Goal: Entertainment & Leisure: Consume media (video, audio)

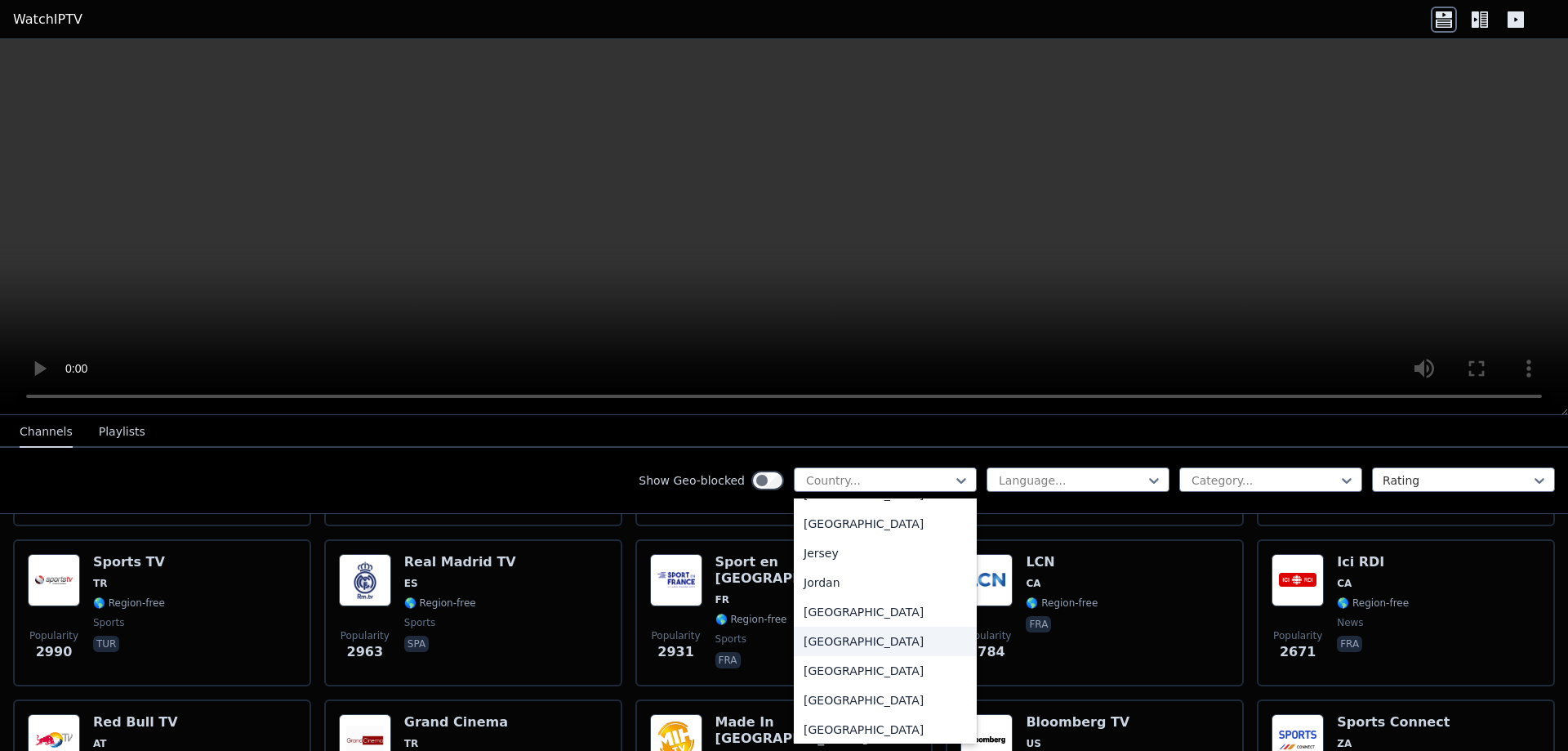
scroll to position [2778, 0]
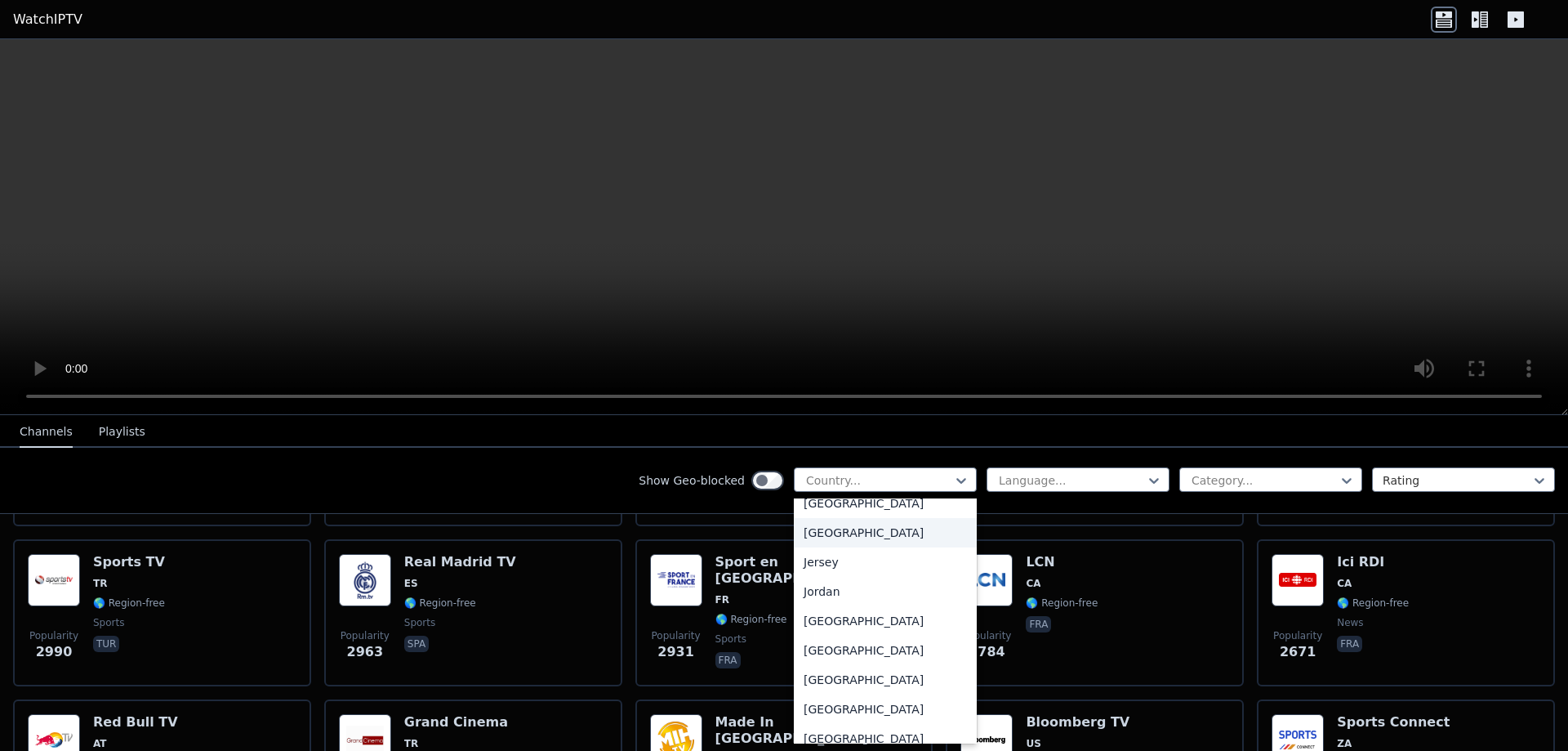
click at [893, 547] on div "[GEOGRAPHIC_DATA]" at bounding box center [885, 532] width 183 height 29
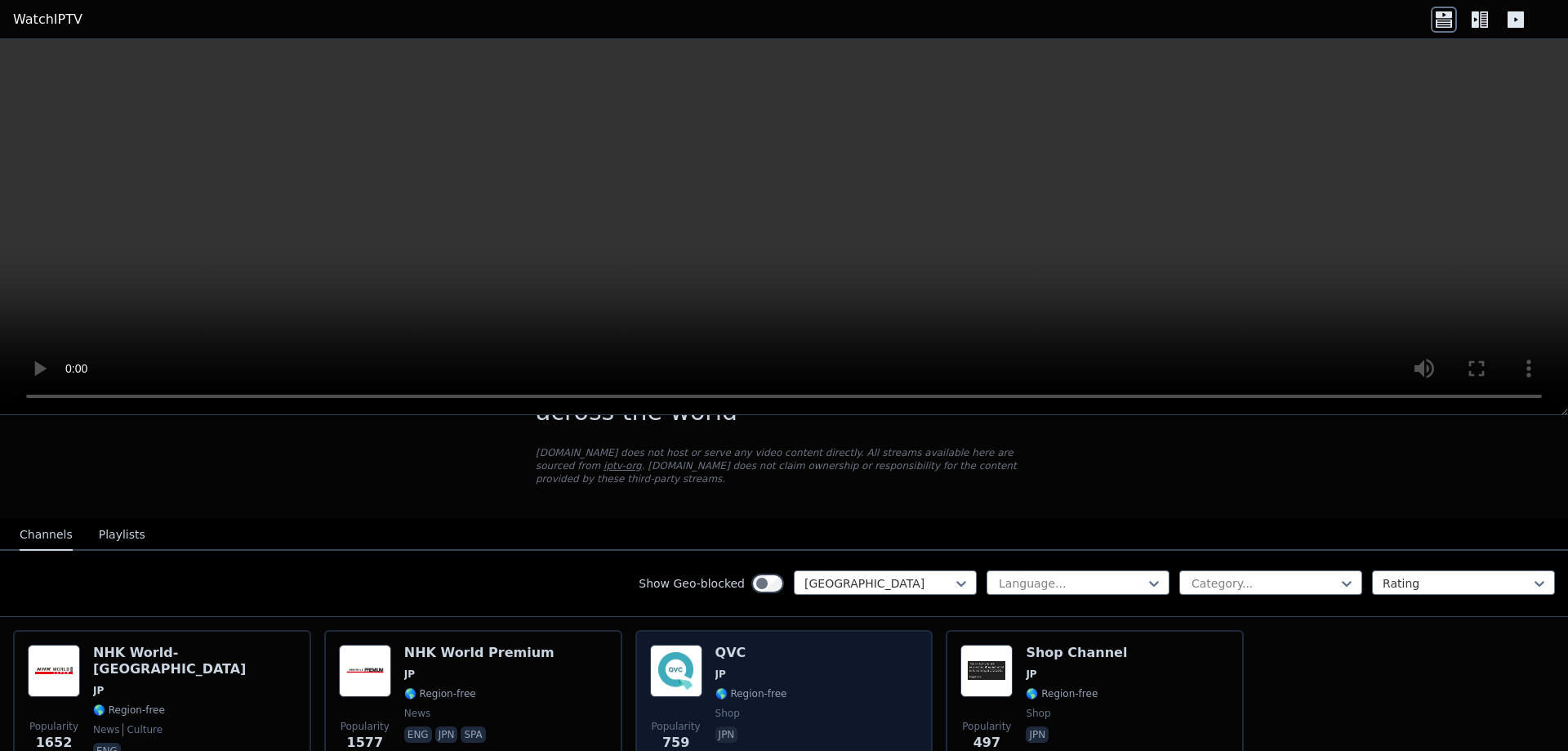
scroll to position [171, 0]
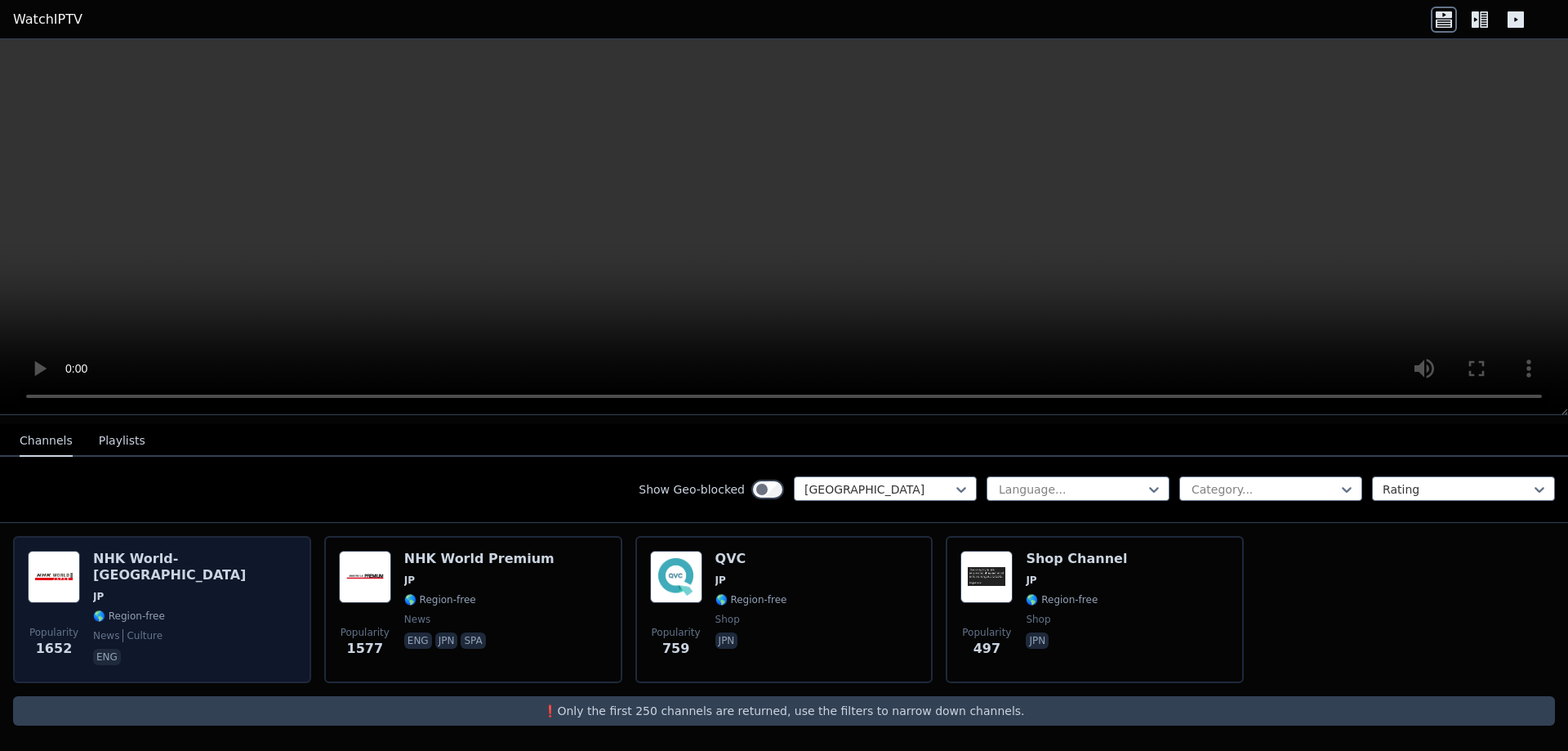
click at [227, 591] on div "Popularity 1652 NHK World-[GEOGRAPHIC_DATA] JP 🌎 Region-free news culture eng" at bounding box center [162, 610] width 269 height 118
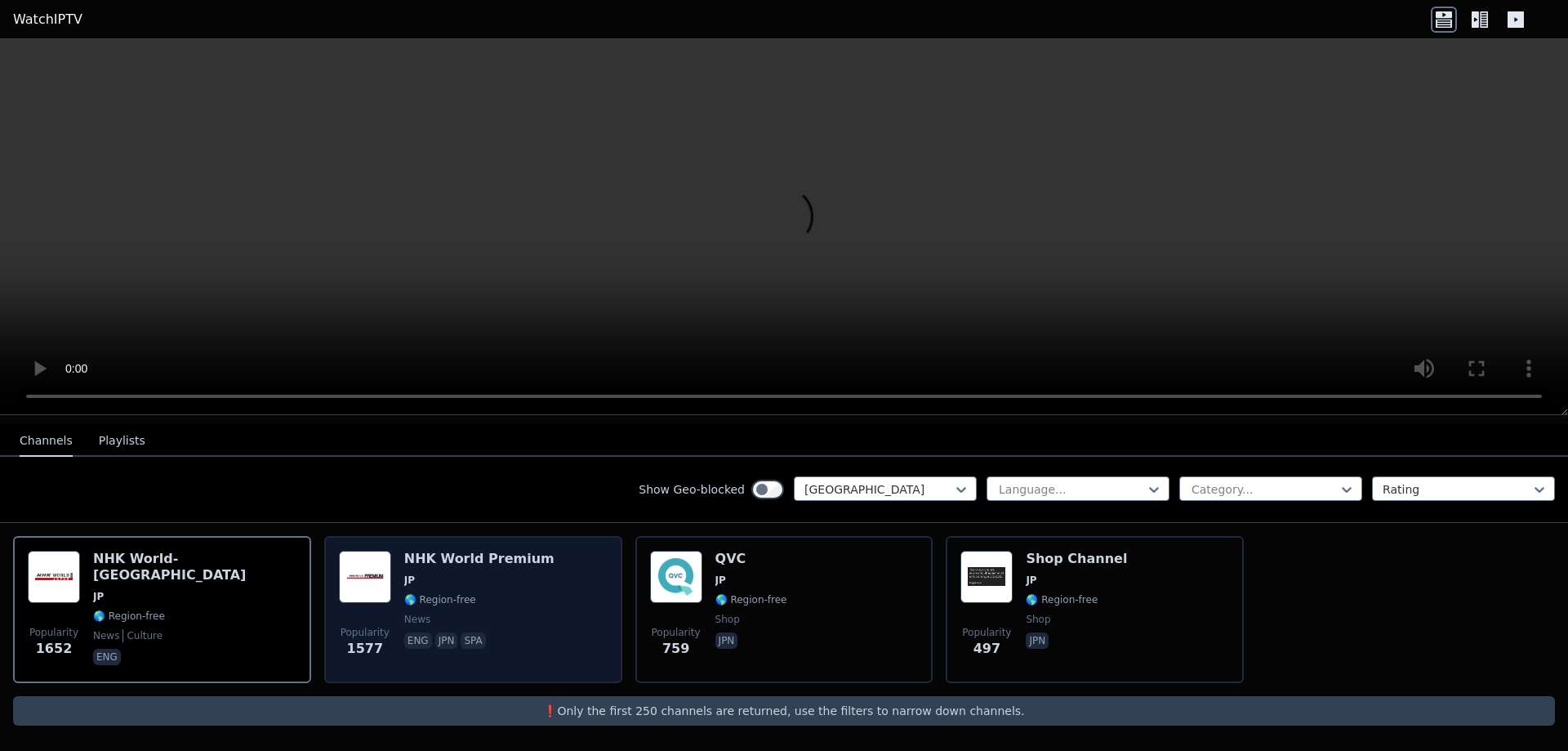
click at [515, 596] on span "🌎 Region-free" at bounding box center [479, 600] width 150 height 13
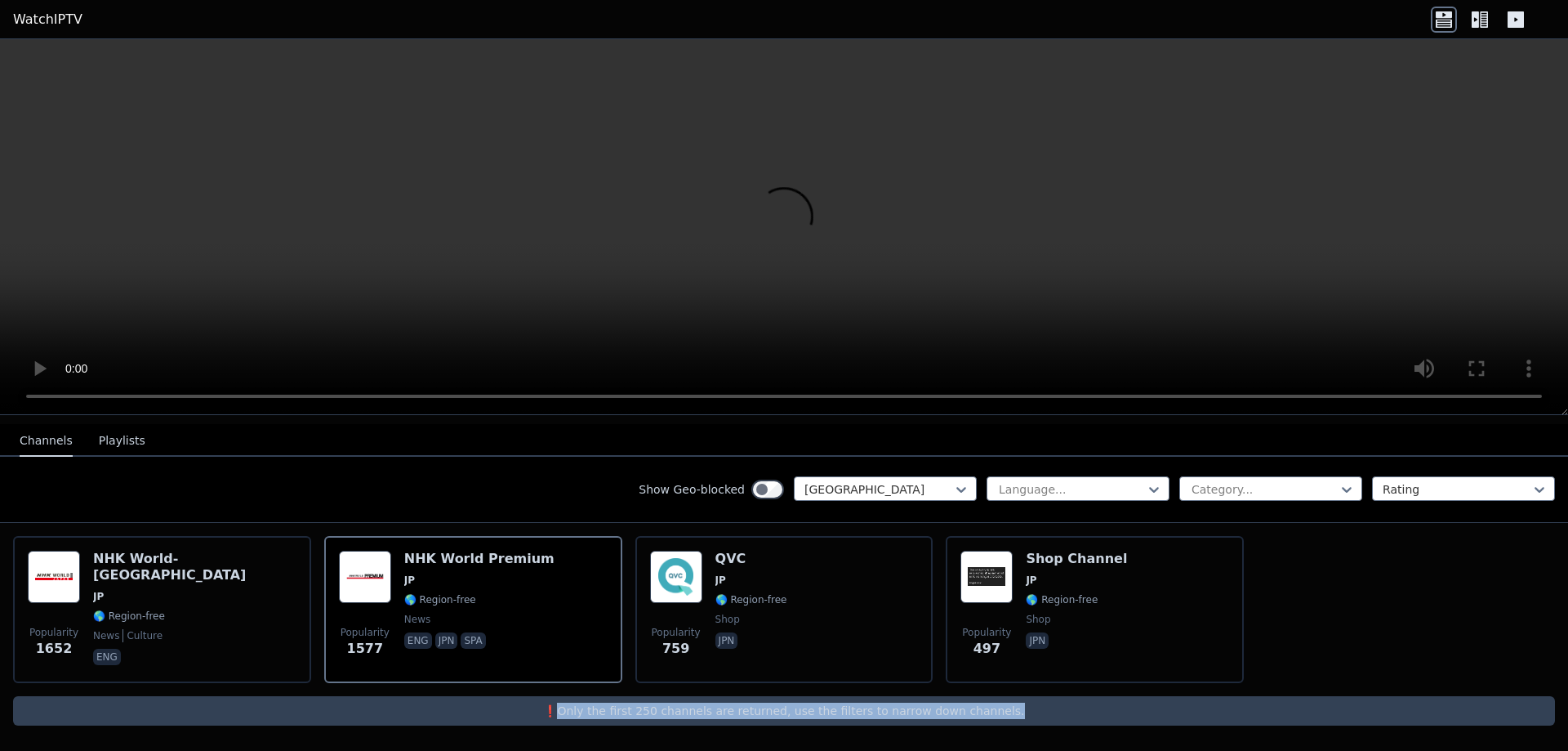
drag, startPoint x: 575, startPoint y: 708, endPoint x: 1073, endPoint y: 703, distance: 498.0
click at [1073, 703] on p "❗️Only the first 250 channels are returned, use the filters to narrow down chan…" at bounding box center [784, 710] width 1529 height 16
copy p "Only the first 250 channels are returned, use the filters to narrow down channe…"
click at [855, 492] on div at bounding box center [879, 489] width 149 height 16
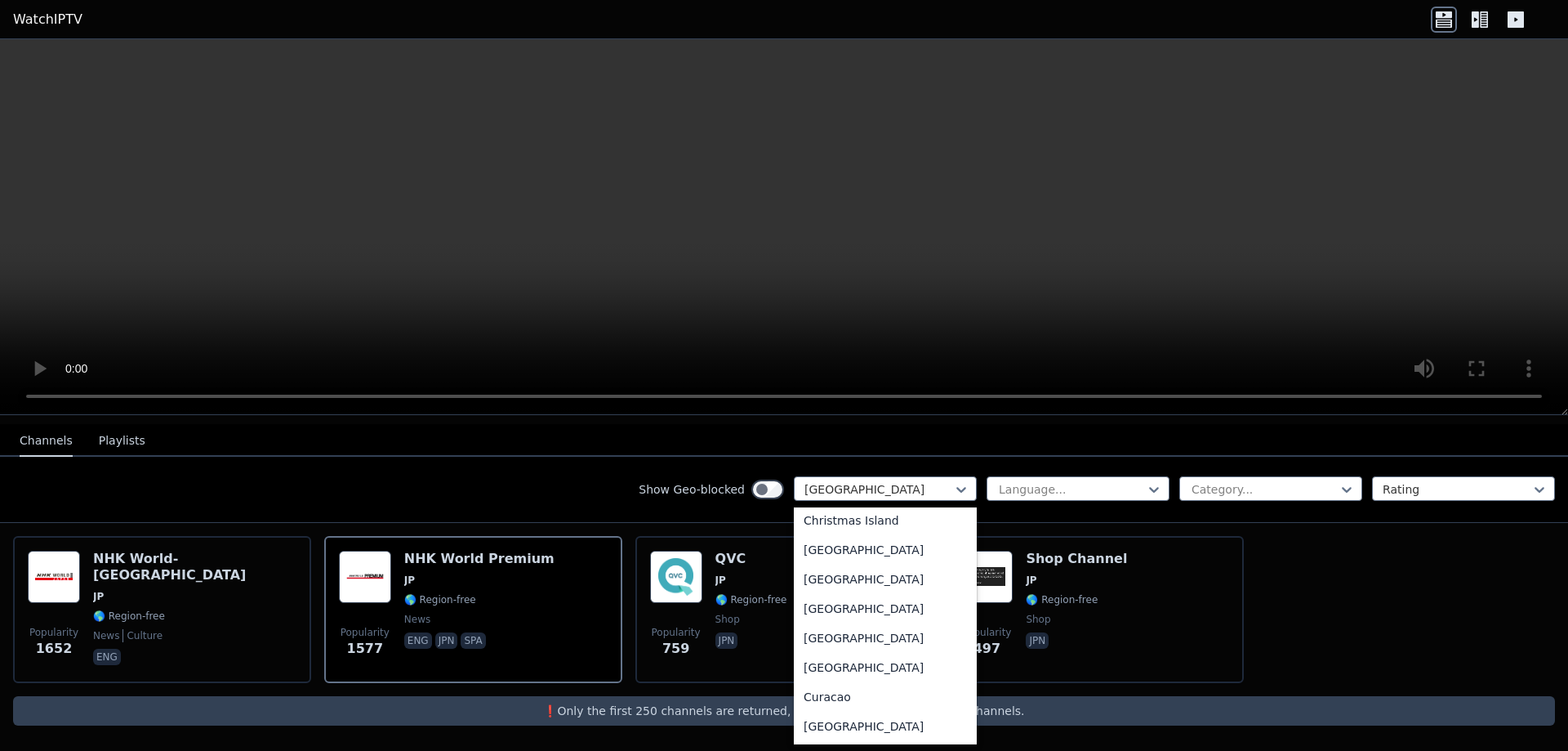
scroll to position [1144, 0]
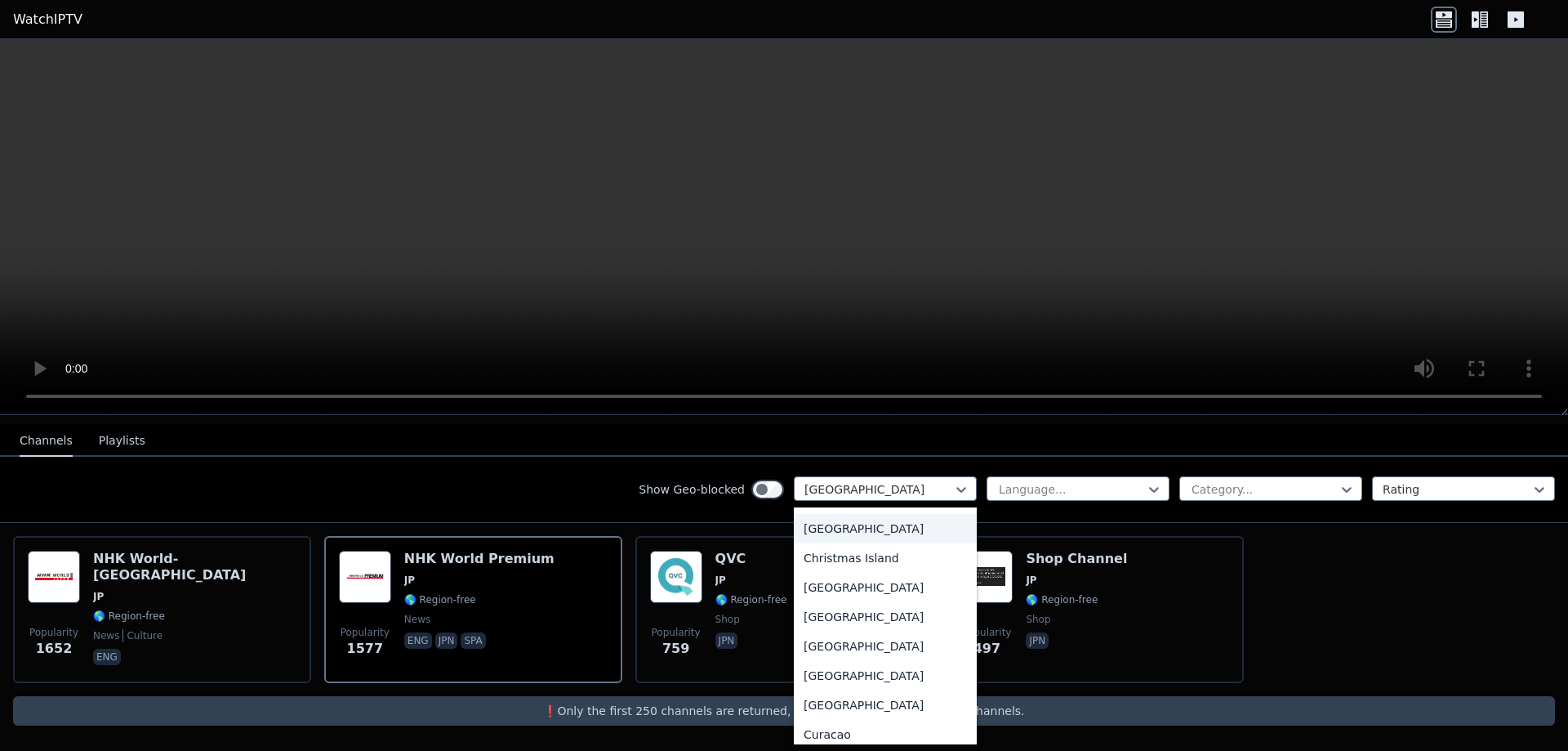
click at [872, 535] on div "[GEOGRAPHIC_DATA]" at bounding box center [885, 528] width 183 height 29
click at [883, 494] on div at bounding box center [879, 489] width 149 height 16
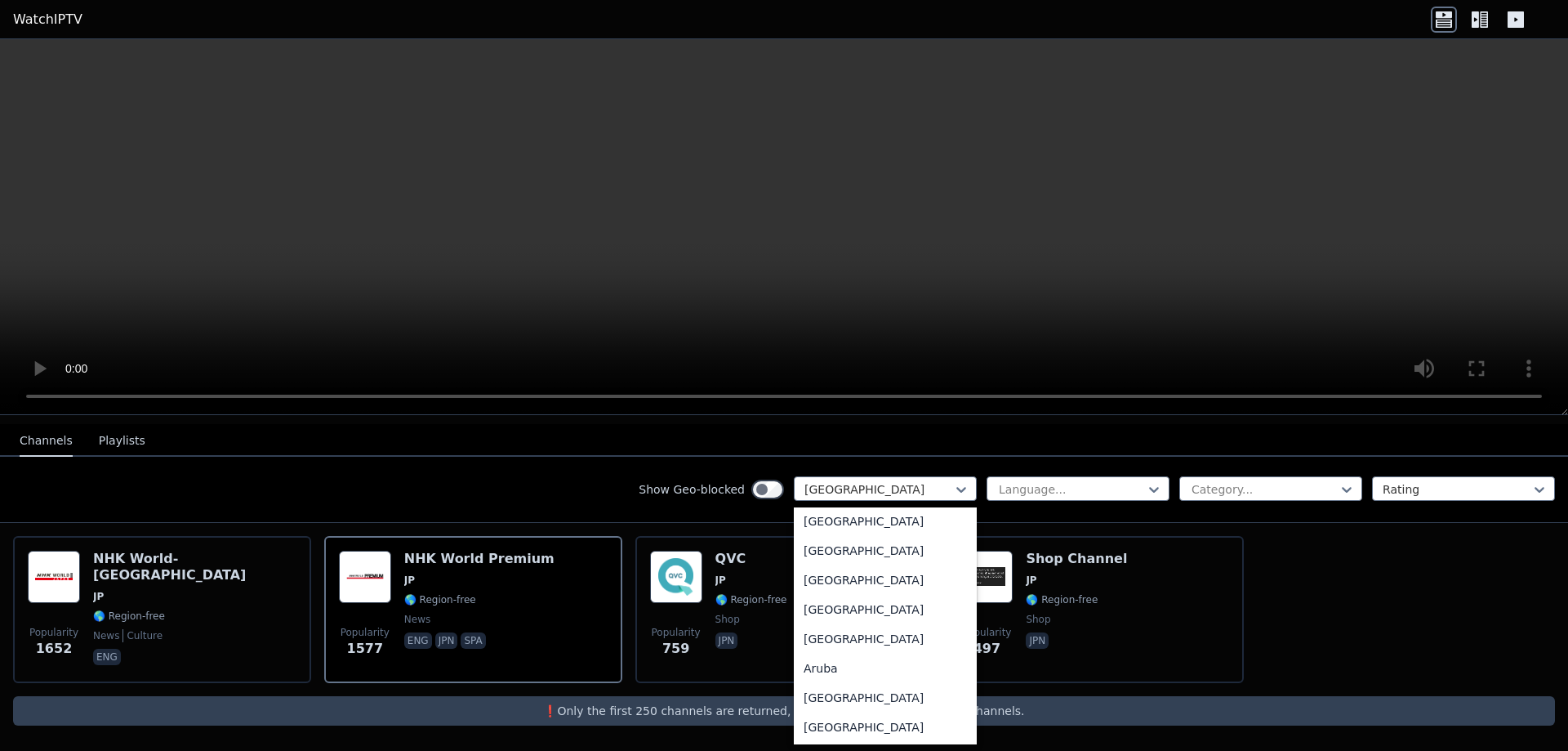
scroll to position [0, 0]
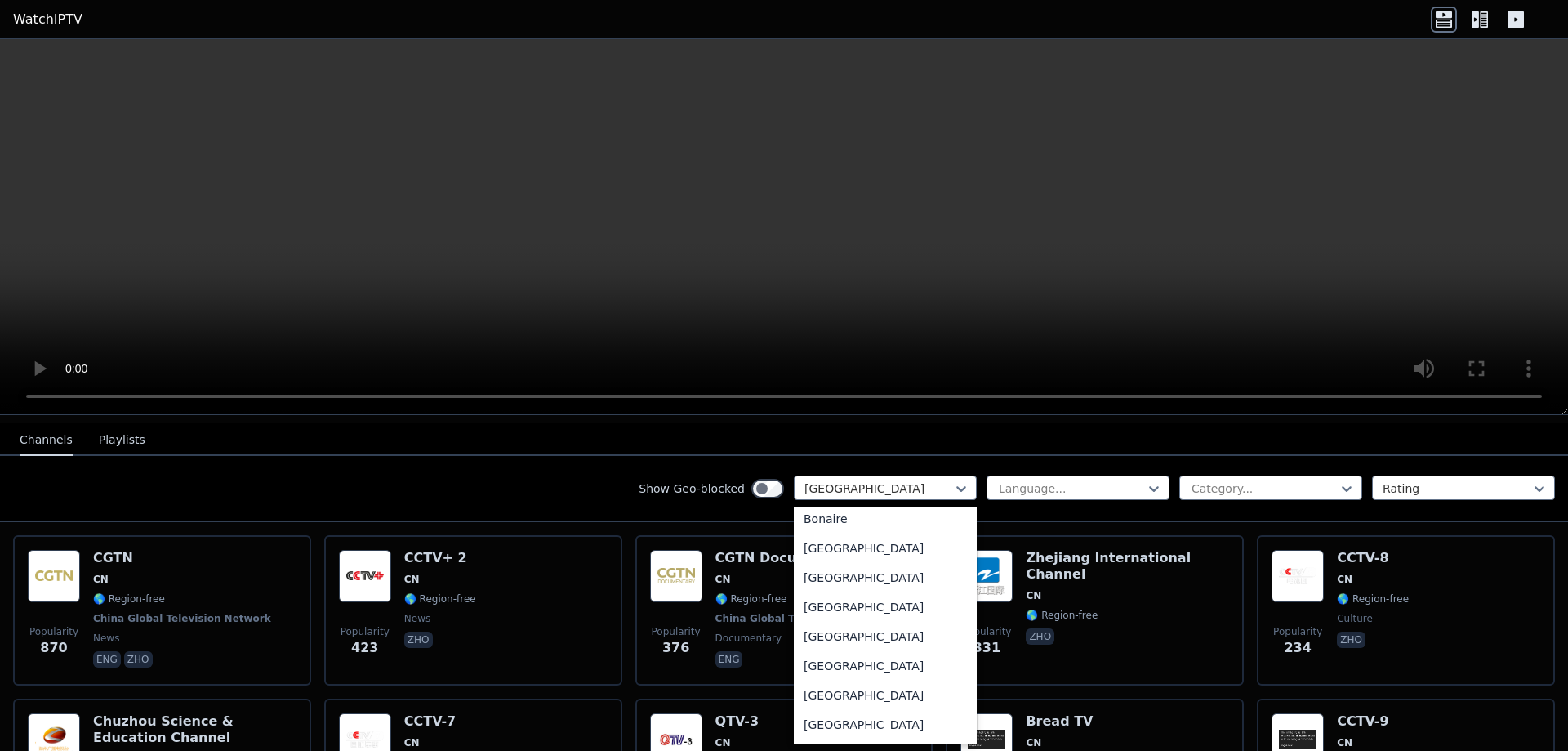
scroll to position [772, 0]
click at [550, 475] on div "Show Geo-blocked option [GEOGRAPHIC_DATA], selected. 206 results available. Use…" at bounding box center [784, 489] width 1568 height 66
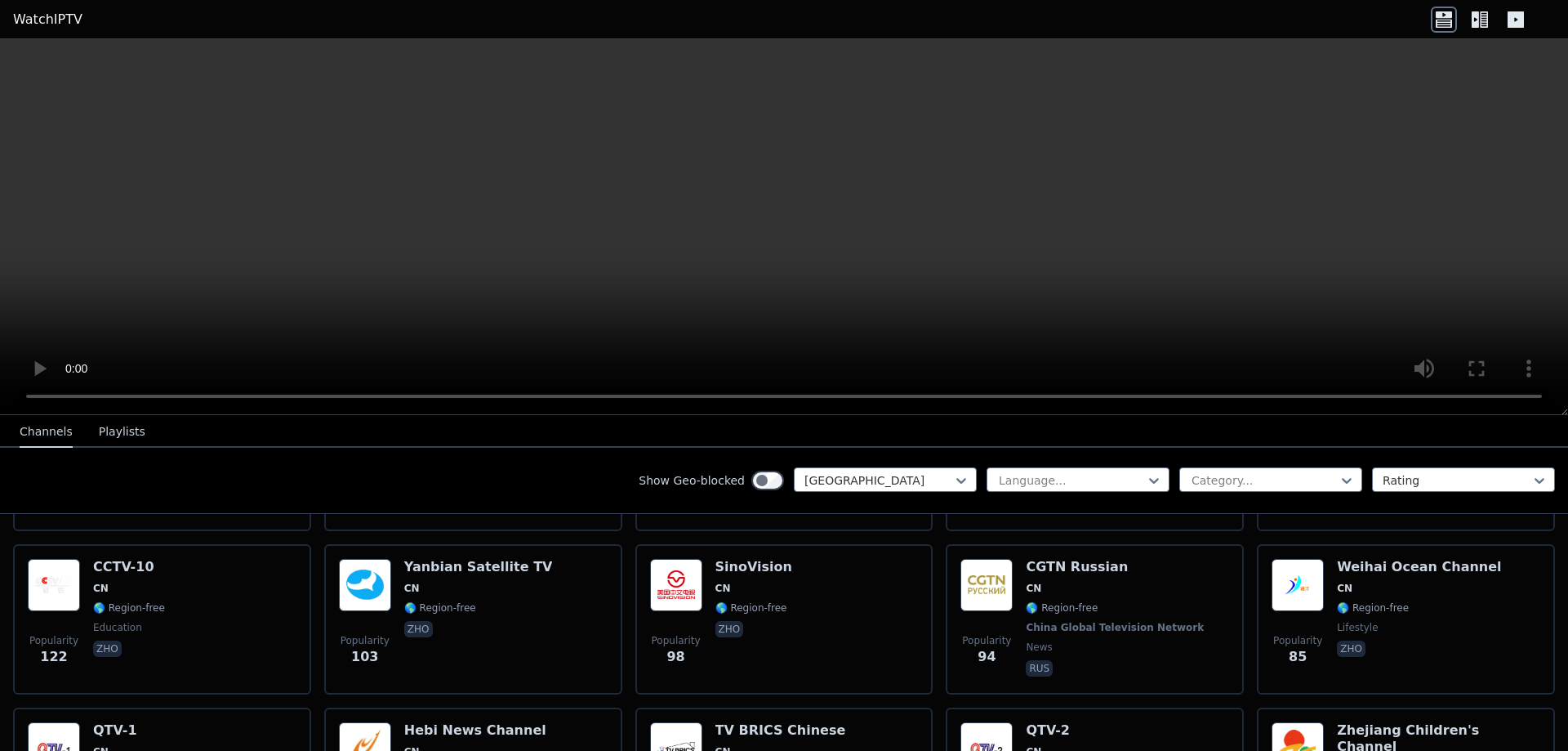
scroll to position [491, 0]
